Goal: Task Accomplishment & Management: Complete application form

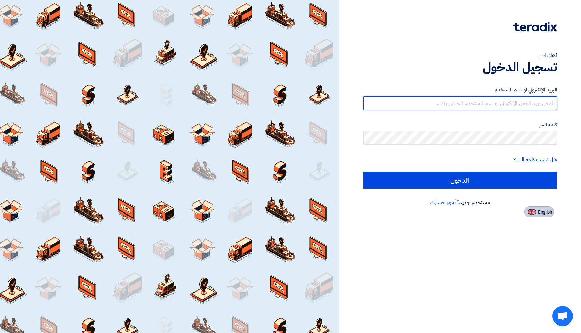
type input "[EMAIL_ADDRESS][DOMAIN_NAME]"
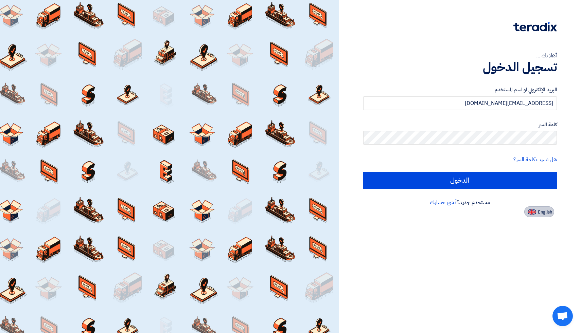
click at [539, 212] on span "English" at bounding box center [545, 212] width 14 height 5
type input "Sign in"
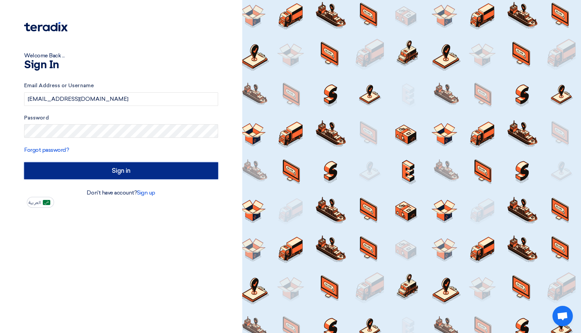
click at [123, 173] on input "Sign in" at bounding box center [121, 170] width 194 height 17
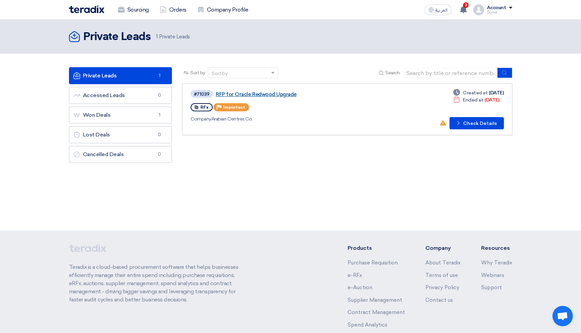
click at [257, 95] on link "RFP for Oracle Redwood Upgrade" at bounding box center [301, 94] width 170 height 6
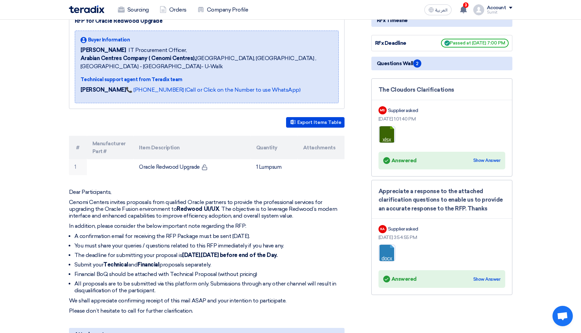
scroll to position [6, 0]
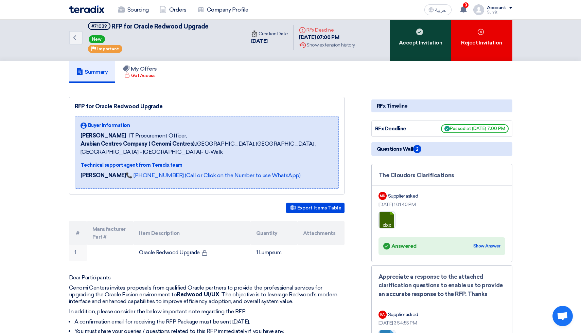
click at [424, 41] on div "Accept Invitation" at bounding box center [420, 37] width 61 height 47
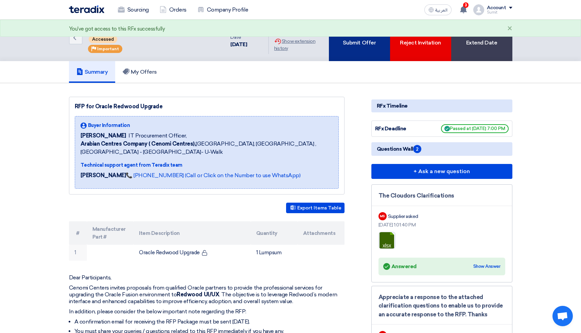
click at [360, 51] on div "Submit Offer" at bounding box center [359, 37] width 61 height 47
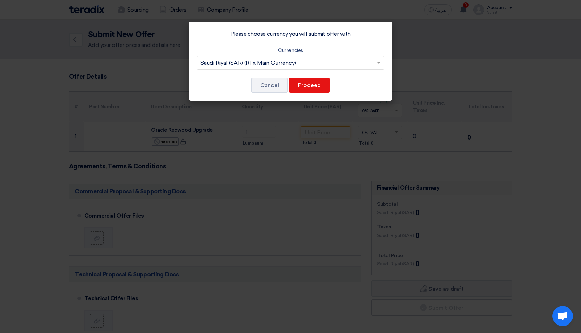
click at [258, 63] on input "text" at bounding box center [286, 63] width 173 height 11
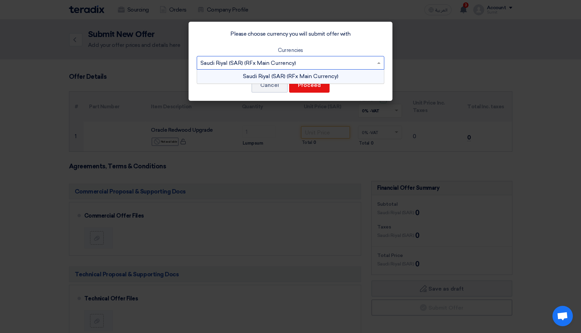
click at [258, 63] on input "text" at bounding box center [286, 63] width 173 height 11
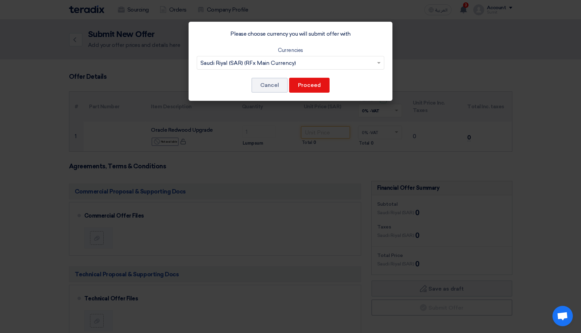
click at [238, 97] on div "Please choose currency you will submit offer with Currencies Select Currency...…" at bounding box center [291, 61] width 204 height 79
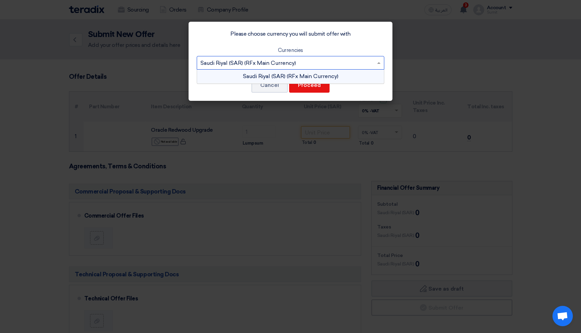
click at [378, 61] on span at bounding box center [379, 63] width 8 height 8
click at [247, 79] on div "Saudi Riyal (SAR) (RFx Main Currency)" at bounding box center [290, 77] width 187 height 14
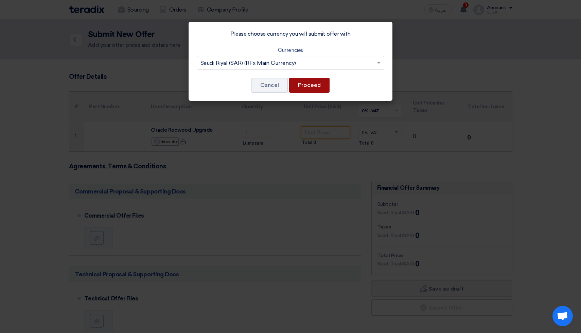
click at [314, 85] on button "Proceed" at bounding box center [309, 85] width 40 height 15
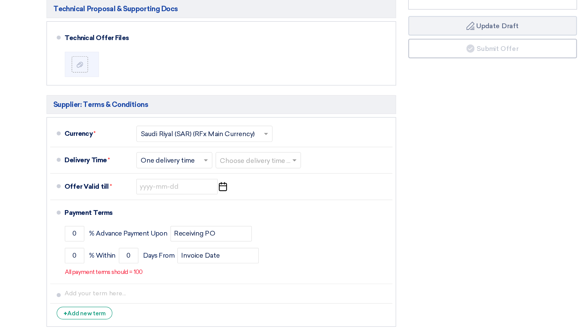
scroll to position [237, 0]
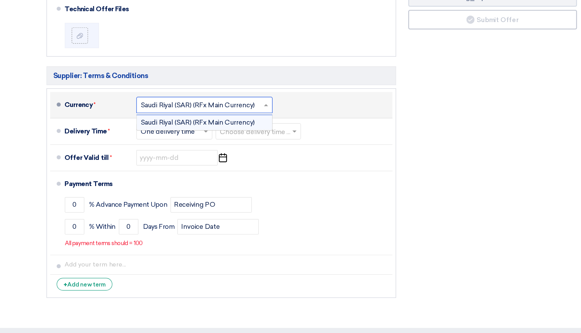
click at [199, 145] on input "text" at bounding box center [201, 143] width 107 height 10
click at [193, 155] on div "Saudi Riyal (SAR) (RFx Main Currency)" at bounding box center [200, 157] width 113 height 12
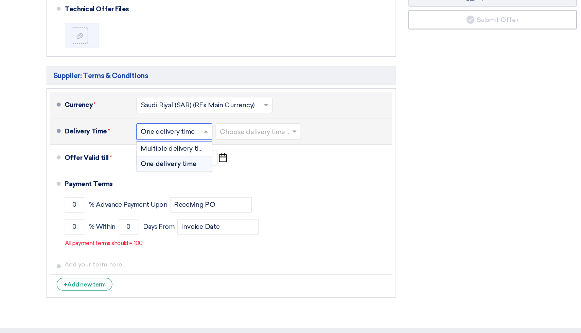
click at [189, 168] on input "text" at bounding box center [176, 165] width 57 height 10
click at [176, 193] on span "One delivery time" at bounding box center [171, 191] width 47 height 6
click at [245, 168] on input "text" at bounding box center [246, 165] width 65 height 10
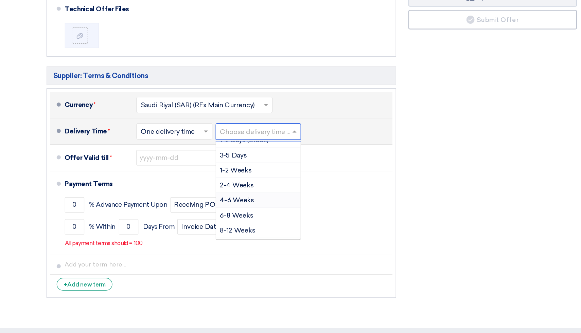
scroll to position [7, 0]
click at [236, 247] on span "8-12 Weeks" at bounding box center [229, 247] width 30 height 6
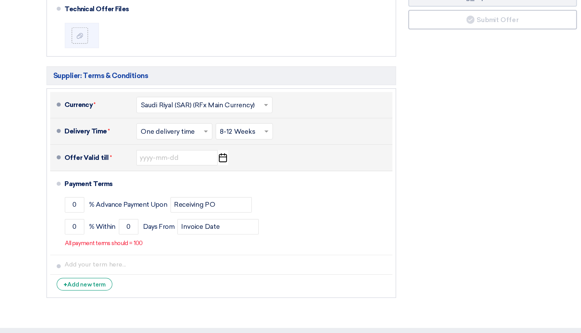
click at [215, 189] on icon "Pick a date" at bounding box center [216, 186] width 9 height 12
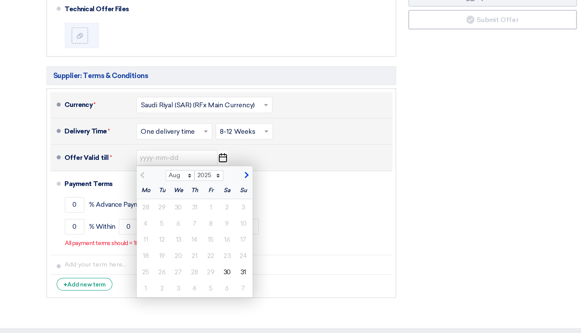
click at [236, 202] on span "button" at bounding box center [235, 201] width 4 height 6
select select "9"
click at [152, 255] on div "15" at bounding box center [152, 255] width 14 height 14
type input "[DATE]"
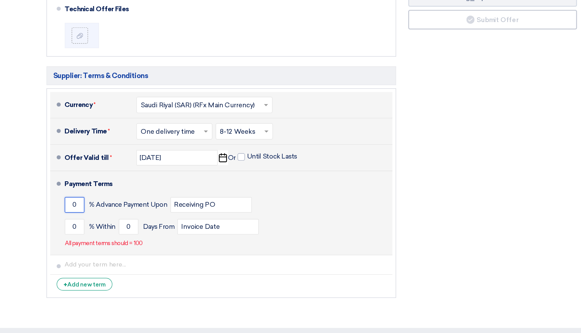
click at [93, 228] on input "0" at bounding box center [92, 225] width 16 height 13
type input "25"
click at [106, 250] on div "0 % [DATE] From Invoice Date" at bounding box center [219, 244] width 271 height 18
click at [99, 247] on input "0" at bounding box center [92, 244] width 16 height 13
type input "75"
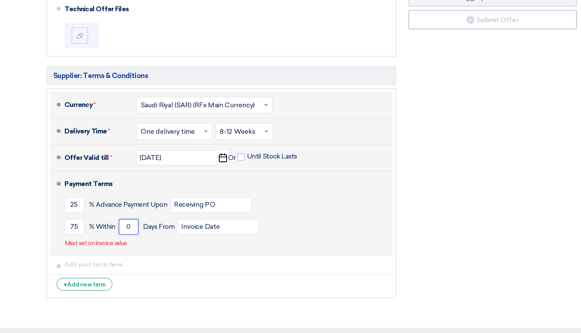
click at [139, 246] on input "0" at bounding box center [137, 244] width 16 height 13
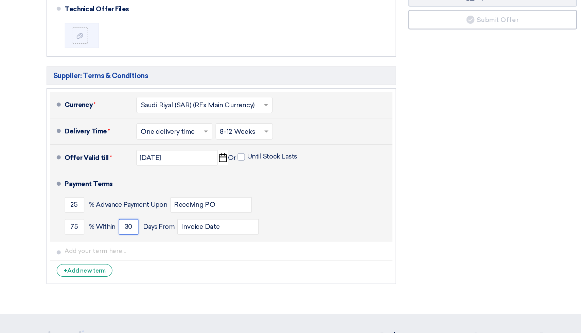
type input "30"
click at [300, 232] on div "25 % Advance Payment Upon Receiving PO" at bounding box center [219, 226] width 271 height 18
click at [227, 246] on input "Invoice Date" at bounding box center [212, 244] width 68 height 13
click at [298, 222] on div "25 % Advance Payment Upon Receiving PO" at bounding box center [219, 226] width 271 height 18
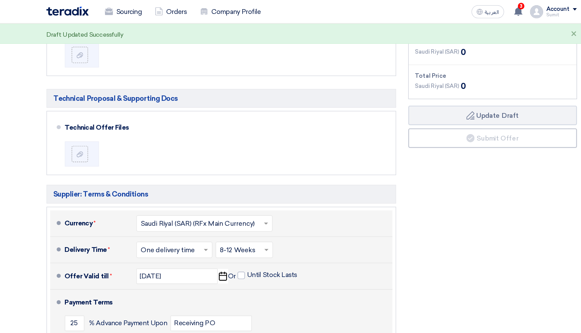
scroll to position [178, 0]
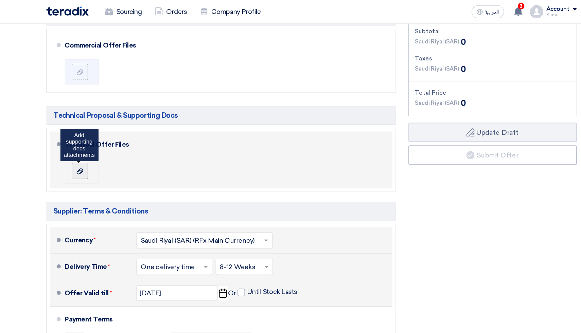
click at [96, 146] on icon at bounding box center [96, 143] width 5 height 5
click at [0, 0] on input "file" at bounding box center [0, 0] width 0 height 0
click at [95, 147] on label at bounding box center [97, 143] width 14 height 14
click at [0, 0] on input "file" at bounding box center [0, 0] width 0 height 0
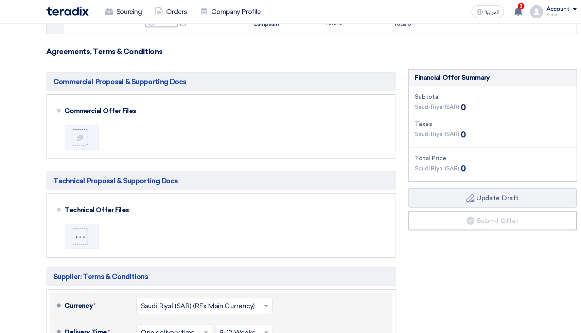
scroll to position [79, 0]
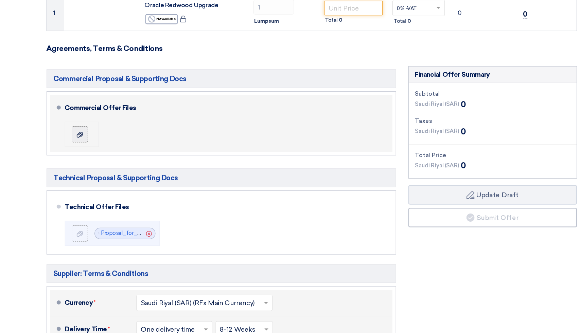
click at [99, 164] on label at bounding box center [97, 159] width 14 height 14
click at [0, 0] on input "file" at bounding box center [0, 0] width 0 height 0
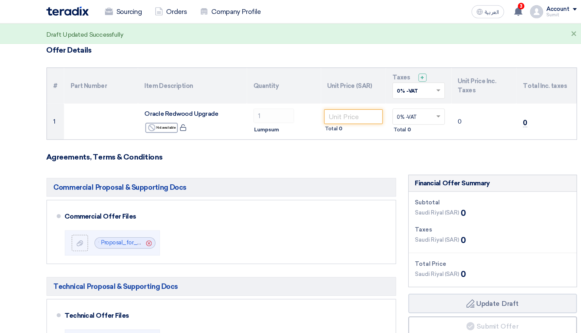
scroll to position [33, 0]
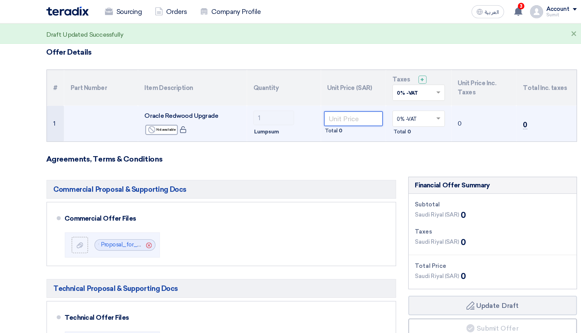
click at [312, 97] on input "number" at bounding box center [325, 99] width 49 height 12
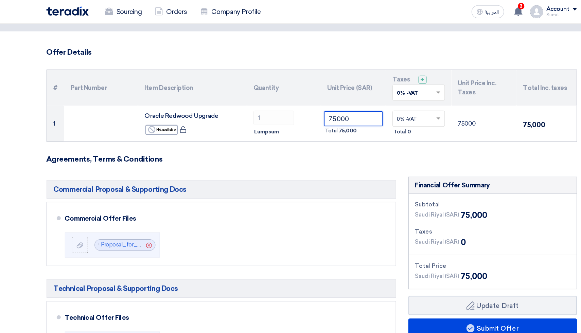
type input "75000"
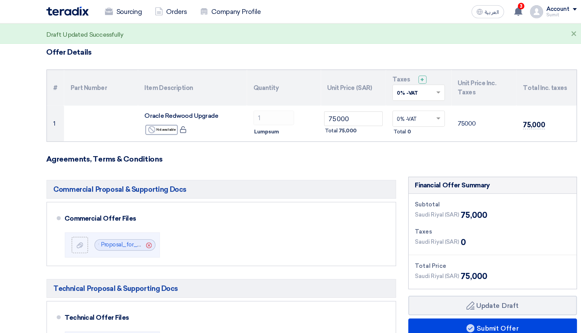
click at [324, 152] on h5 "Commercial Proposal & Supporting Docs" at bounding box center [215, 158] width 292 height 16
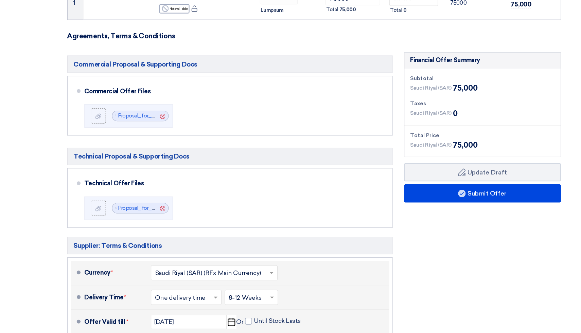
scroll to position [102, 0]
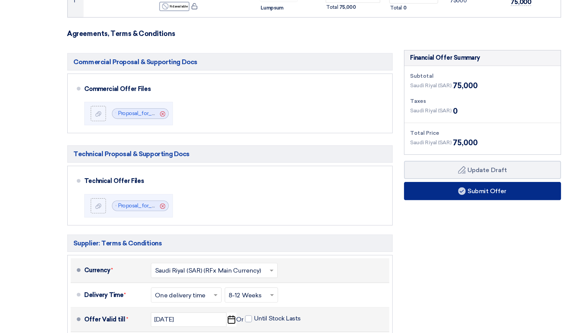
click at [450, 206] on button "Submit Offer" at bounding box center [441, 205] width 141 height 16
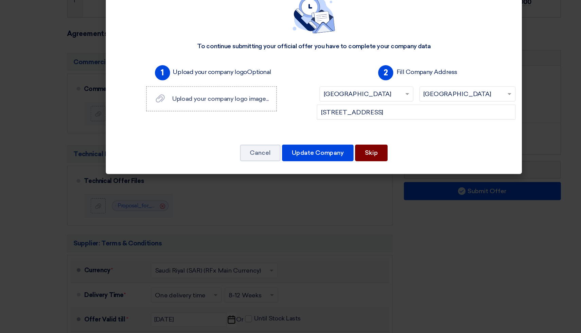
click at [343, 173] on button "Skip" at bounding box center [341, 171] width 29 height 15
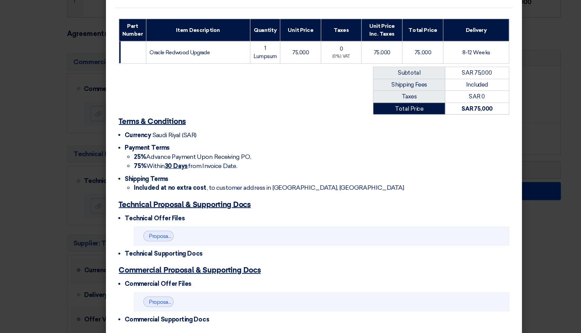
scroll to position [89, 0]
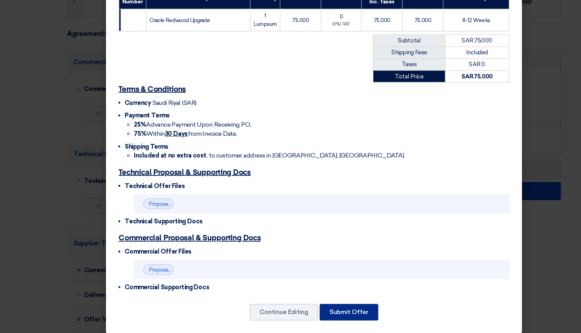
click at [326, 308] on button "Submit Offer" at bounding box center [322, 314] width 53 height 15
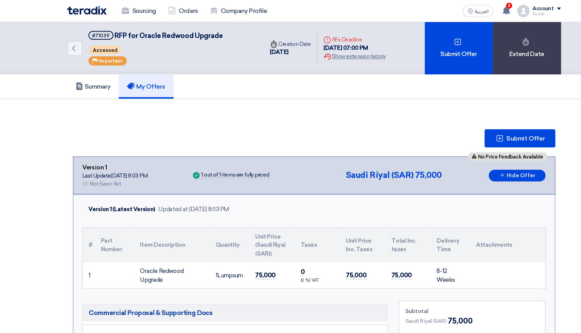
click at [510, 8] on span at bounding box center [510, 8] width 3 height 2
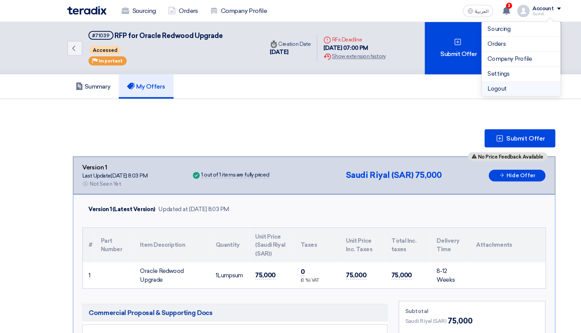
click at [456, 81] on li "Logout" at bounding box center [476, 79] width 71 height 13
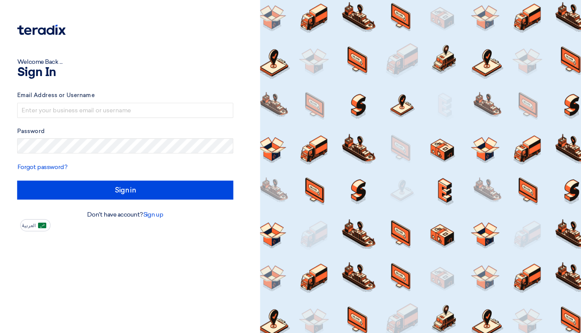
type input "[EMAIL_ADDRESS][DOMAIN_NAME]"
